Goal: Information Seeking & Learning: Check status

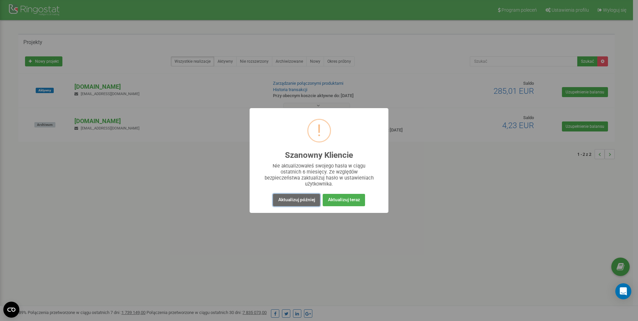
click at [307, 196] on button "Aktualizuj później" at bounding box center [296, 200] width 47 height 12
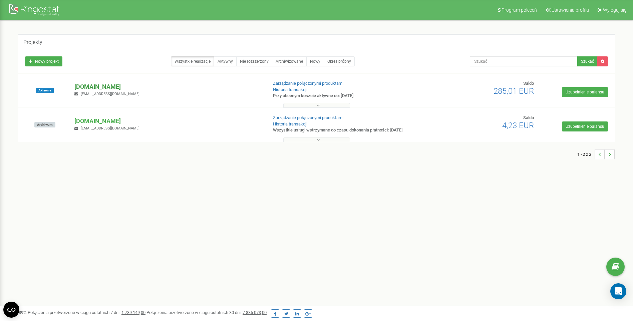
click at [98, 88] on p "[DOMAIN_NAME]" at bounding box center [167, 86] width 187 height 9
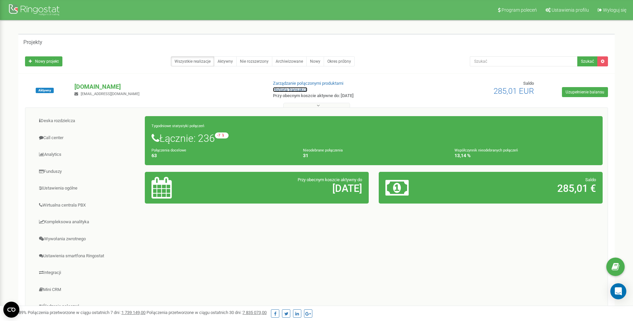
click at [299, 89] on link "Historia transakcji" at bounding box center [290, 89] width 34 height 5
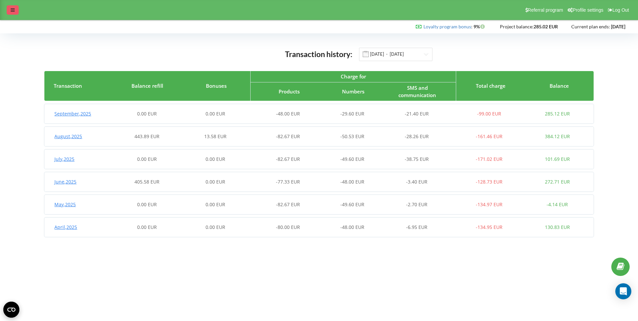
click at [13, 8] on icon at bounding box center [13, 10] width 4 height 5
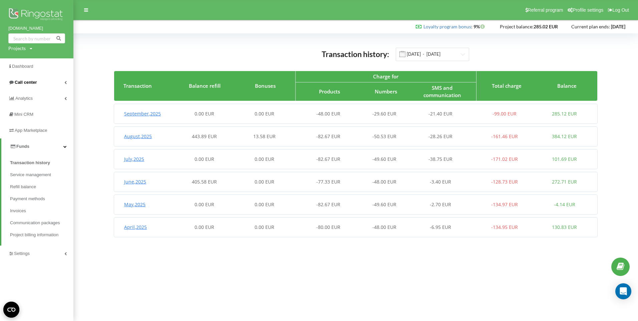
click at [24, 78] on link "Call center" at bounding box center [36, 82] width 73 height 16
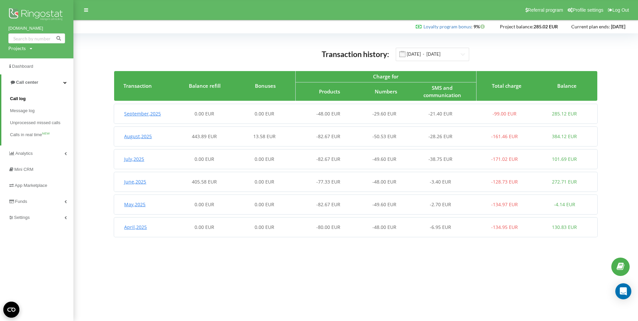
click at [14, 98] on span "Call log" at bounding box center [18, 98] width 16 height 7
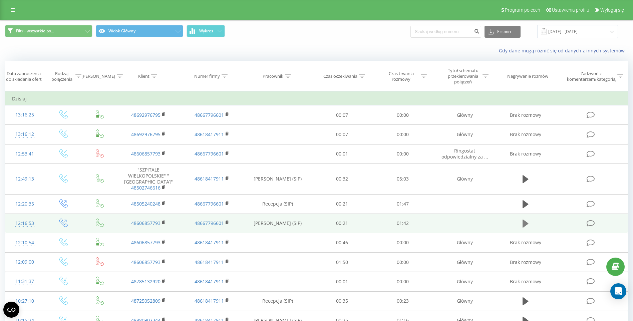
click at [521, 229] on button at bounding box center [525, 224] width 10 height 10
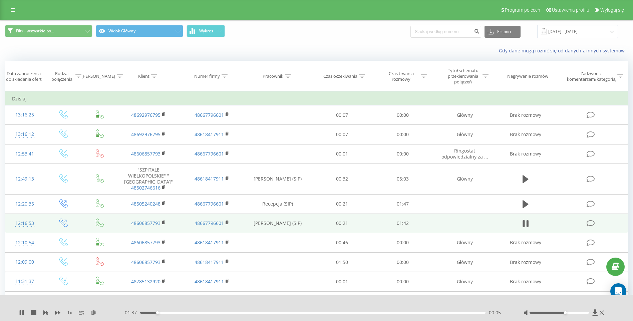
click at [563, 313] on div at bounding box center [559, 313] width 60 height 2
click at [580, 312] on div at bounding box center [559, 313] width 60 height 2
click at [589, 311] on div at bounding box center [564, 312] width 82 height 7
click at [587, 312] on div at bounding box center [559, 313] width 60 height 2
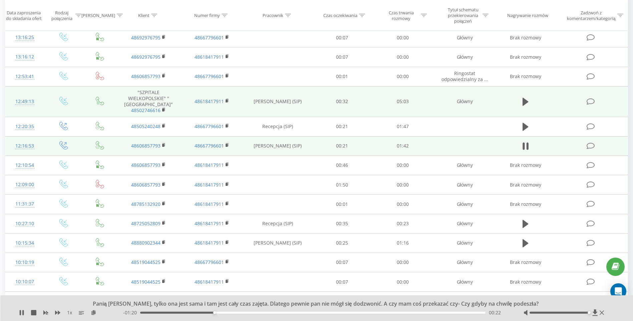
scroll to position [100, 0]
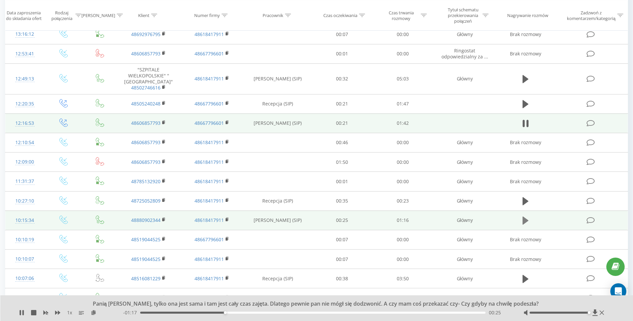
click at [521, 226] on button at bounding box center [525, 221] width 10 height 10
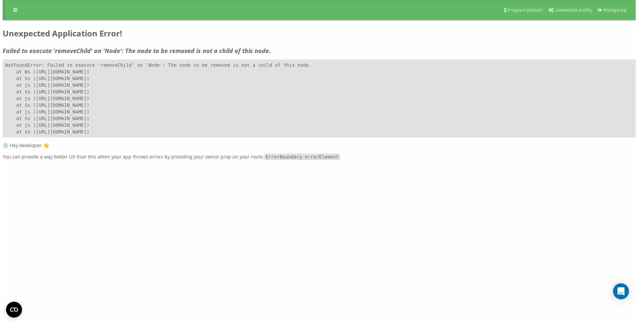
scroll to position [0, 0]
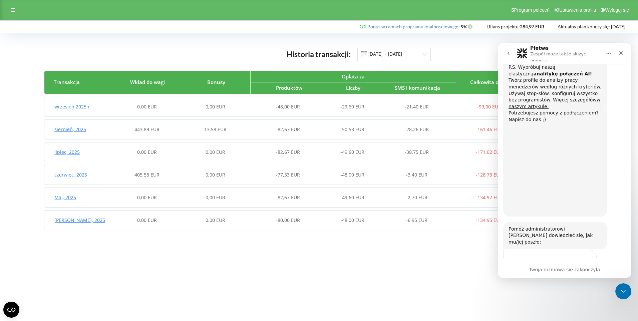
scroll to position [327, 0]
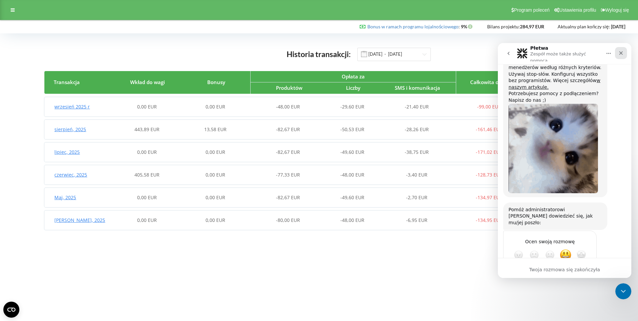
click at [616, 49] on div "Zamknij" at bounding box center [621, 53] width 12 height 12
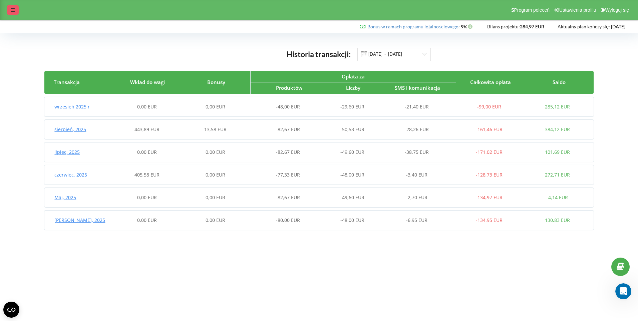
click at [13, 10] on icon at bounding box center [13, 10] width 4 height 5
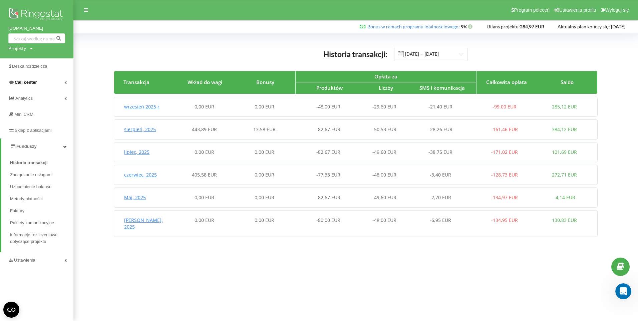
click at [27, 80] on span "Call center" at bounding box center [26, 82] width 22 height 5
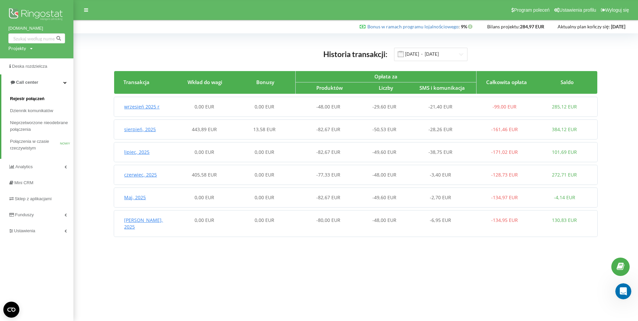
click at [23, 97] on span "Rejestr połączeń" at bounding box center [27, 98] width 34 height 7
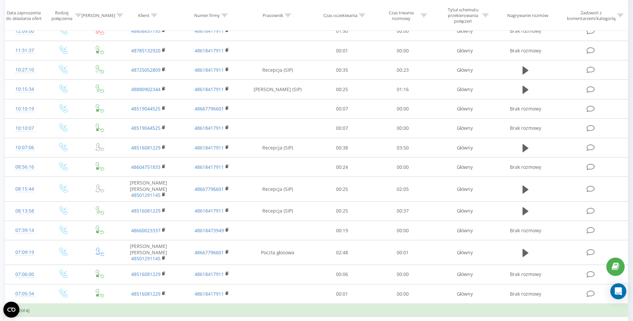
scroll to position [230, 0]
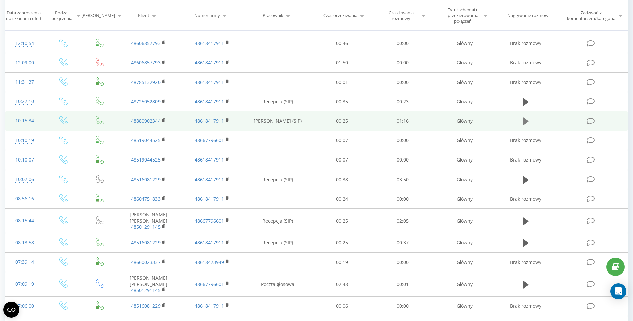
click at [524, 125] on icon at bounding box center [525, 121] width 6 height 8
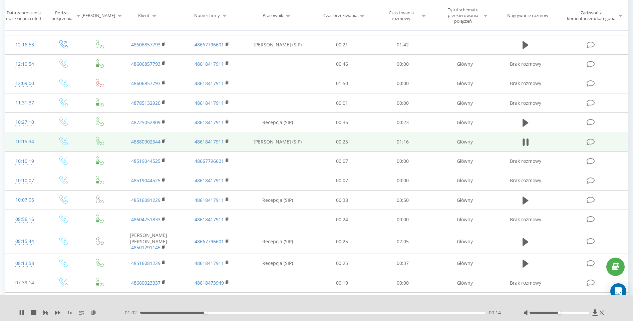
scroll to position [196, 0]
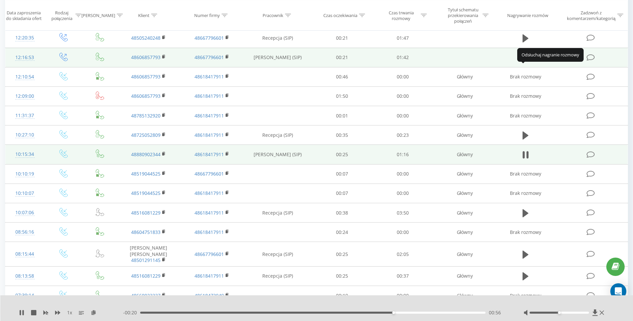
click at [524, 62] on icon at bounding box center [525, 58] width 6 height 8
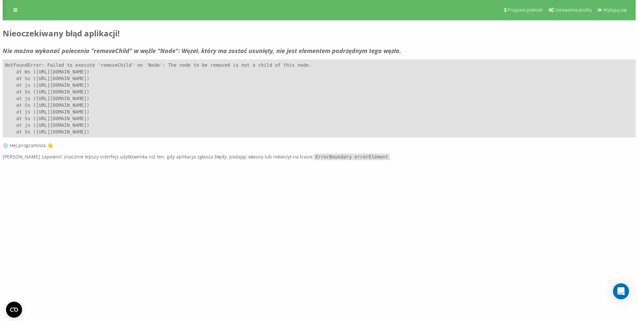
scroll to position [0, 0]
click at [11, 13] on link at bounding box center [13, 9] width 12 height 9
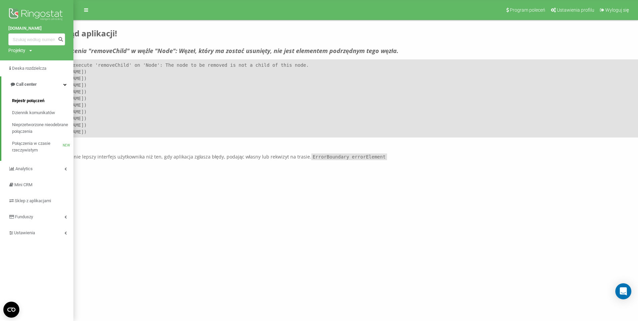
click at [40, 100] on span "Rejestr połączeń" at bounding box center [28, 100] width 32 height 7
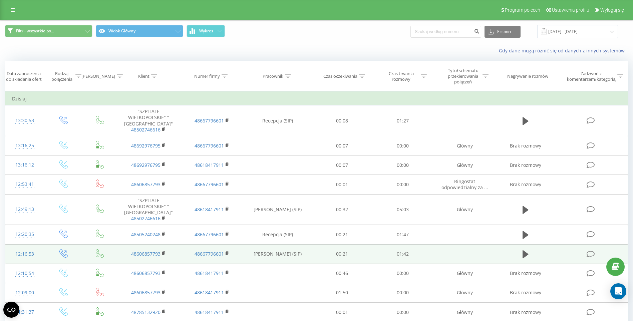
scroll to position [133, 0]
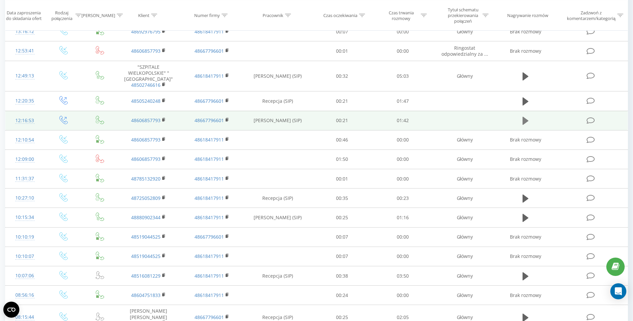
click at [522, 125] on icon at bounding box center [525, 121] width 6 height 8
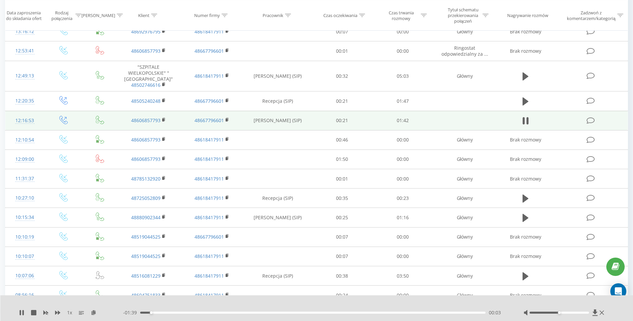
click at [522, 125] on icon at bounding box center [525, 120] width 6 height 9
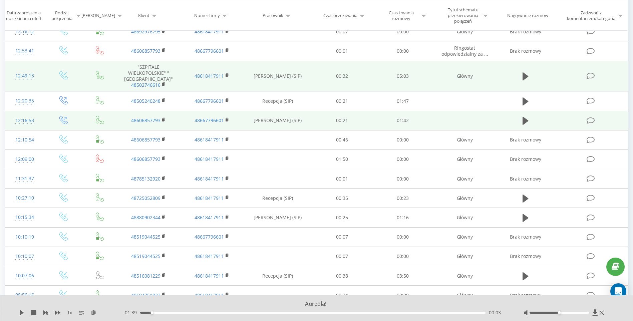
click at [530, 87] on td at bounding box center [525, 76] width 58 height 31
click at [525, 80] on icon at bounding box center [525, 76] width 6 height 8
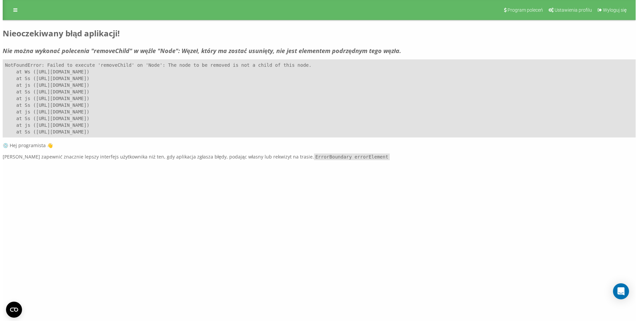
scroll to position [0, 0]
